Goal: Register for event/course

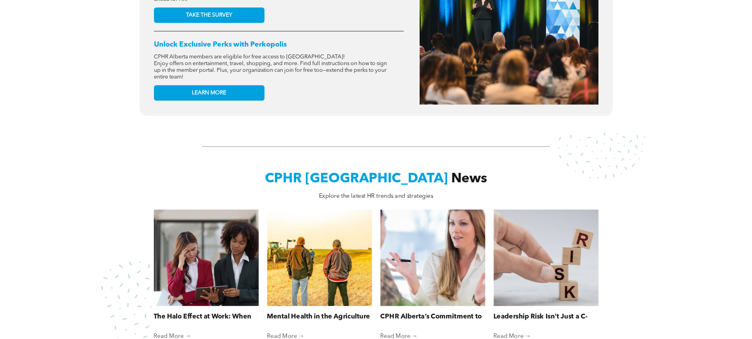
scroll to position [395, 0]
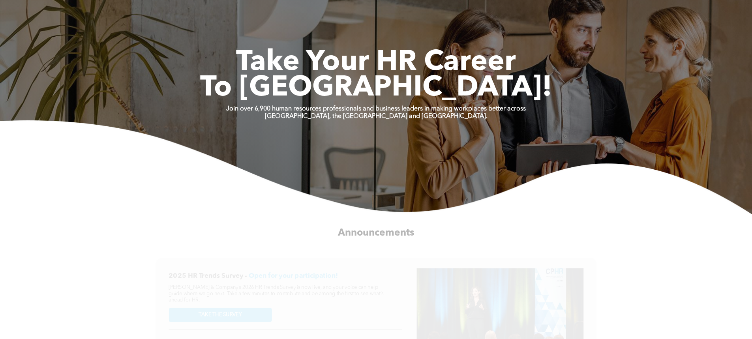
scroll to position [316, 0]
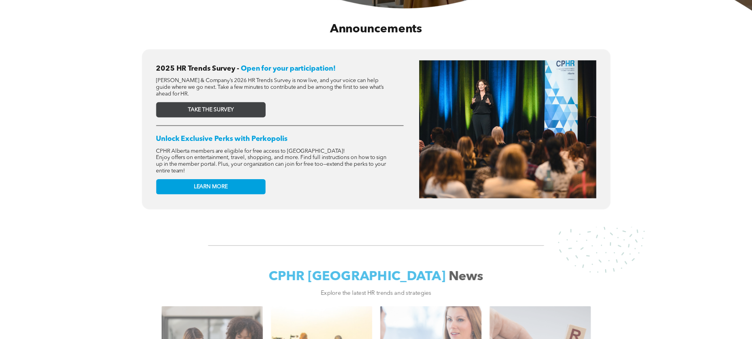
click at [238, 104] on link "TAKE THE SURVEY" at bounding box center [210, 109] width 109 height 15
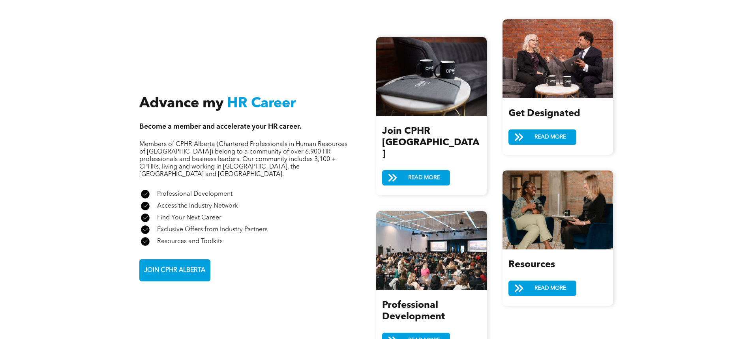
scroll to position [869, 0]
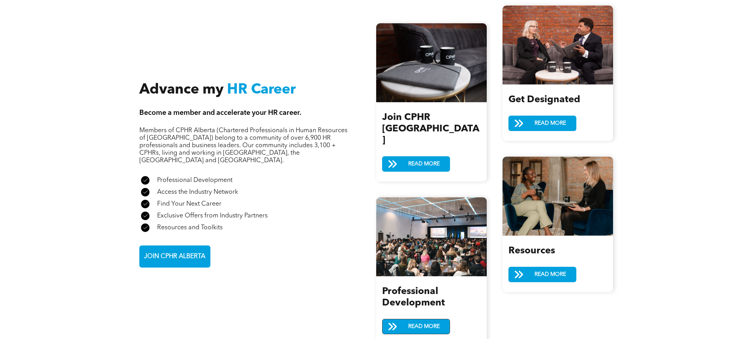
click at [421, 320] on span "READ MORE" at bounding box center [424, 327] width 37 height 15
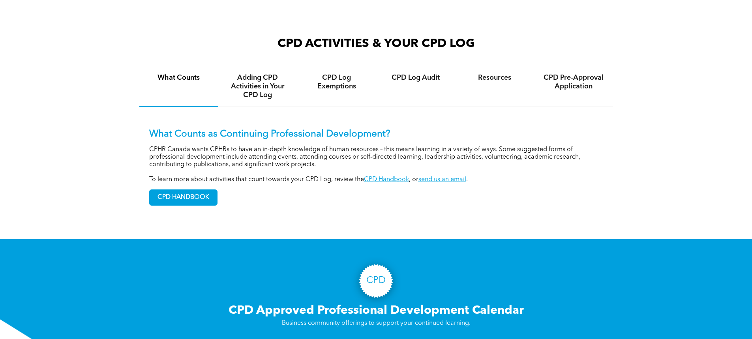
scroll to position [434, 0]
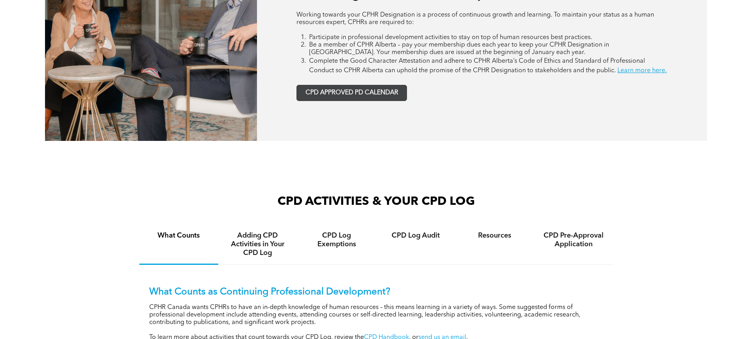
click at [372, 97] on span "CPD APPROVED PD CALENDAR" at bounding box center [352, 93] width 93 height 8
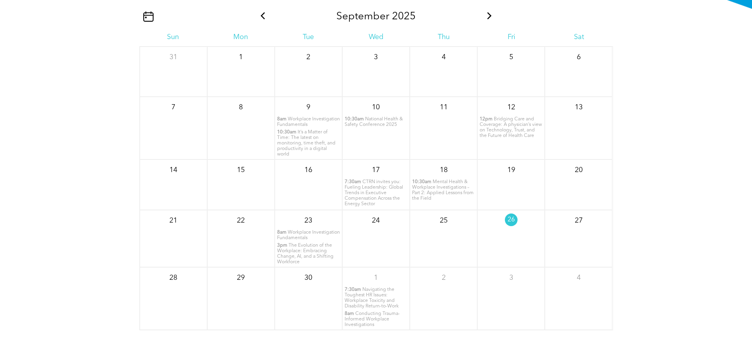
scroll to position [1038, 0]
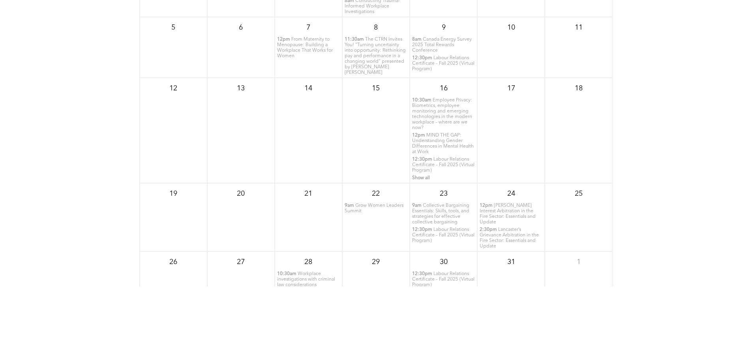
scroll to position [1078, 0]
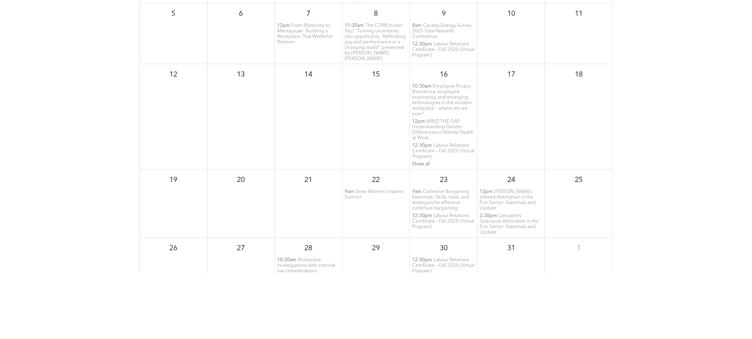
click at [295, 271] on span "Workplace investigations with criminal law considerations" at bounding box center [306, 266] width 58 height 16
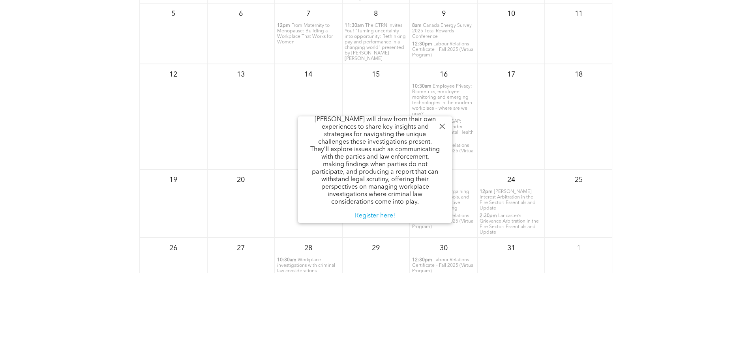
scroll to position [147, 0]
click at [372, 212] on link "Register here!" at bounding box center [375, 209] width 40 height 6
